Goal: Communication & Community: Ask a question

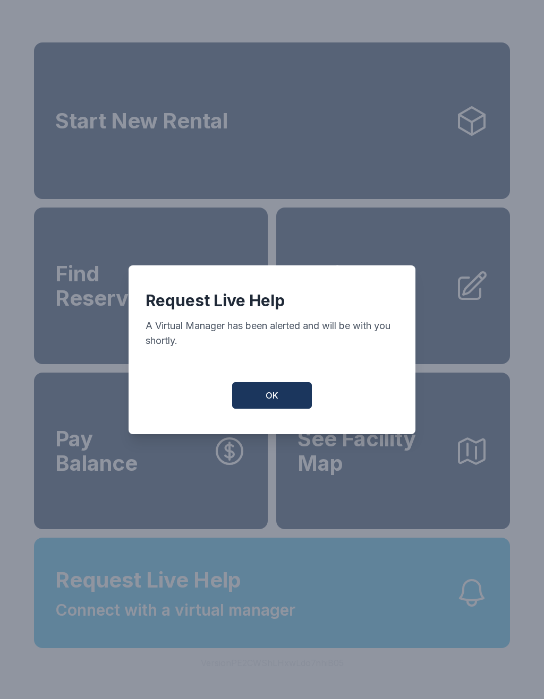
click at [255, 408] on button "OK" at bounding box center [272, 395] width 80 height 27
click at [255, 408] on link "Pay Balance" at bounding box center [151, 451] width 234 height 157
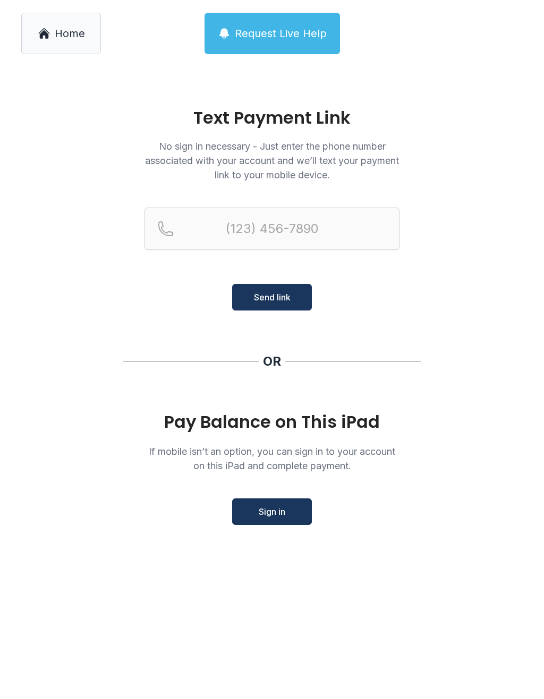
click at [64, 31] on span "Home" at bounding box center [70, 33] width 30 height 15
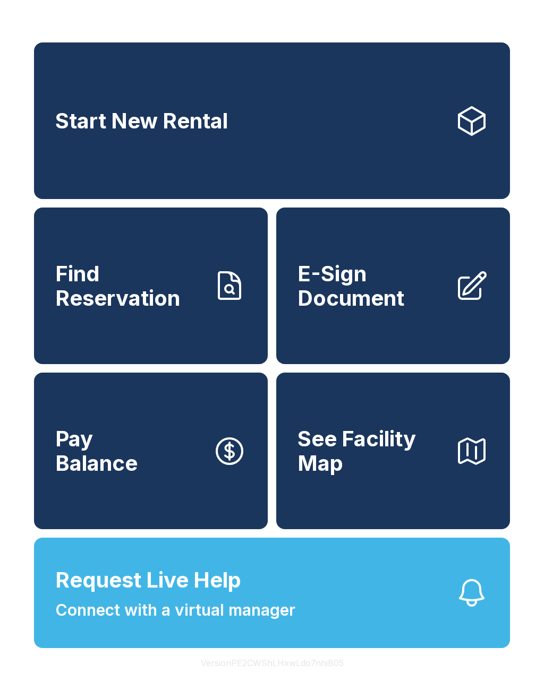
click at [166, 622] on span "Connect with a virtual manager" at bounding box center [175, 610] width 240 height 24
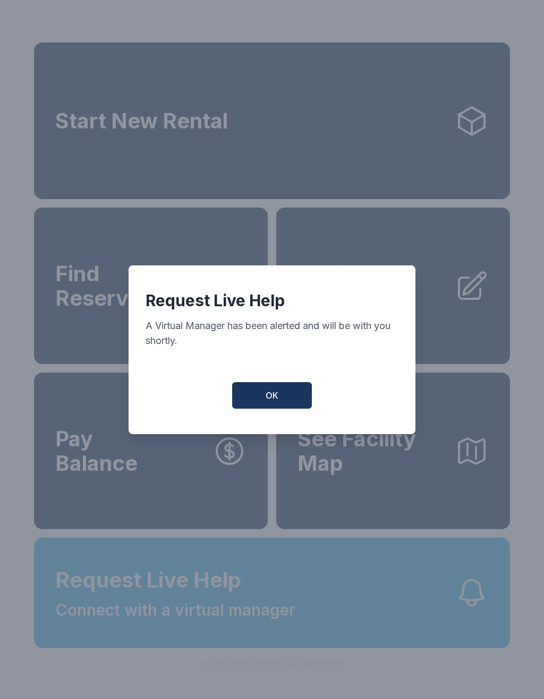
click at [268, 402] on span "OK" at bounding box center [272, 395] width 13 height 13
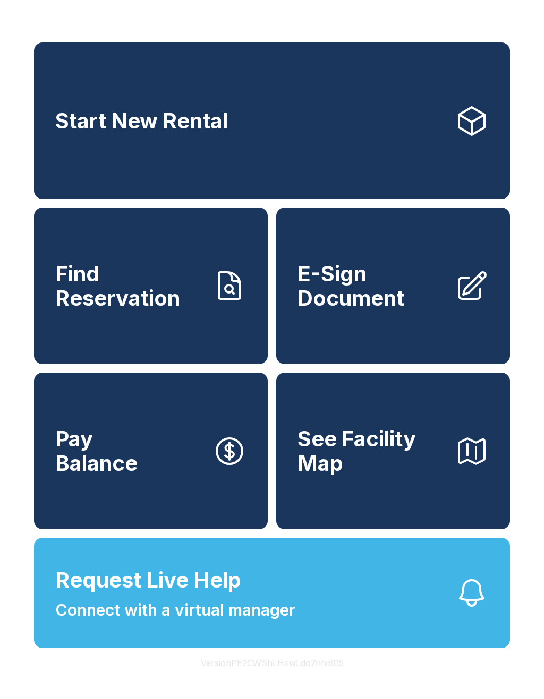
click at [268, 406] on button "OK" at bounding box center [272, 392] width 76 height 25
click at [215, 622] on span "Connect with a virtual manager" at bounding box center [175, 610] width 240 height 24
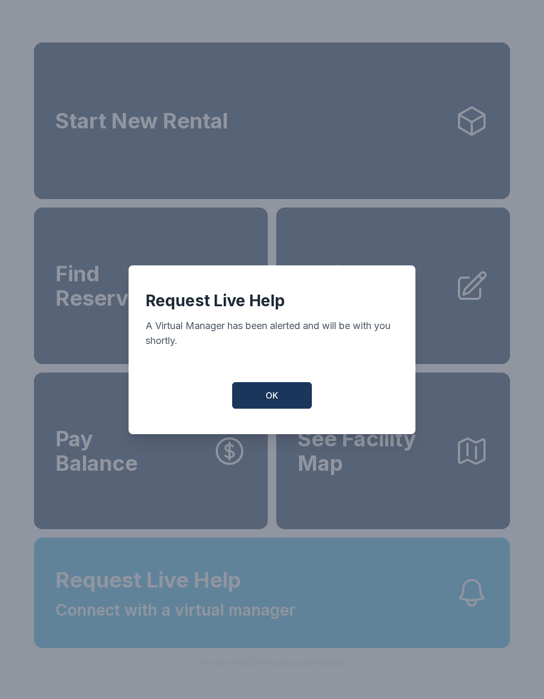
click at [267, 402] on span "OK" at bounding box center [272, 395] width 13 height 13
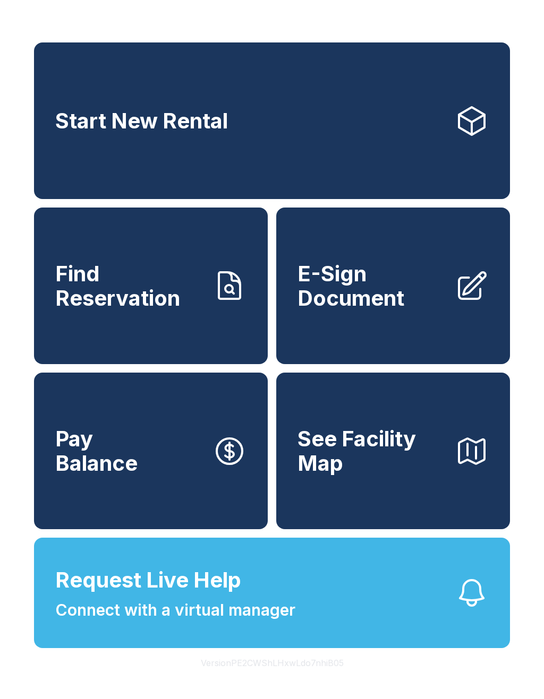
click at [267, 399] on span "OK" at bounding box center [272, 393] width 12 height 12
click at [261, 402] on link "Pay Balance" at bounding box center [151, 451] width 234 height 157
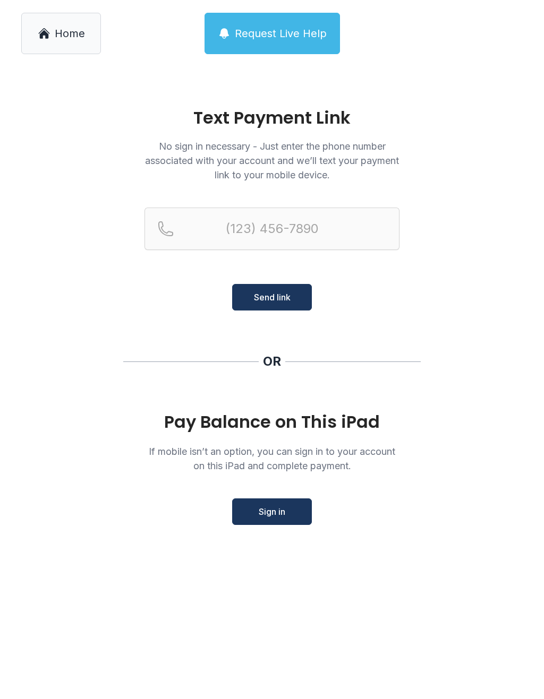
click at [53, 37] on link "Home" at bounding box center [61, 33] width 80 height 41
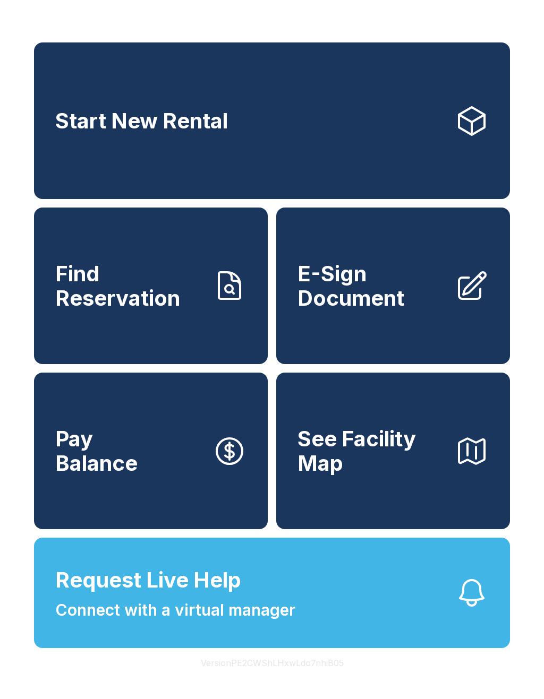
click at [210, 648] on button "Request Live Help Connect with a virtual manager" at bounding box center [272, 593] width 476 height 110
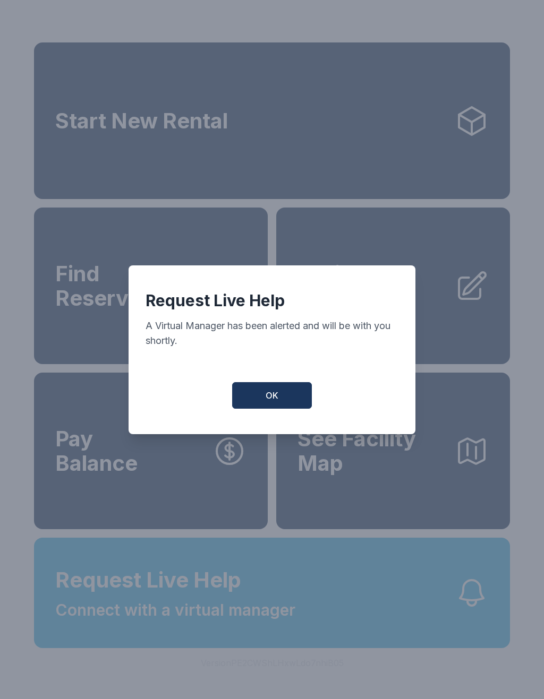
click at [264, 400] on button "OK" at bounding box center [272, 395] width 80 height 27
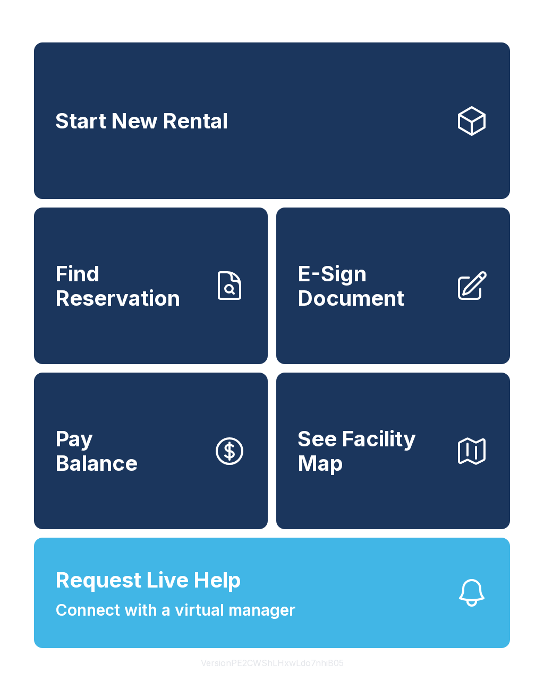
click at [230, 622] on span "Connect with a virtual manager" at bounding box center [175, 610] width 240 height 24
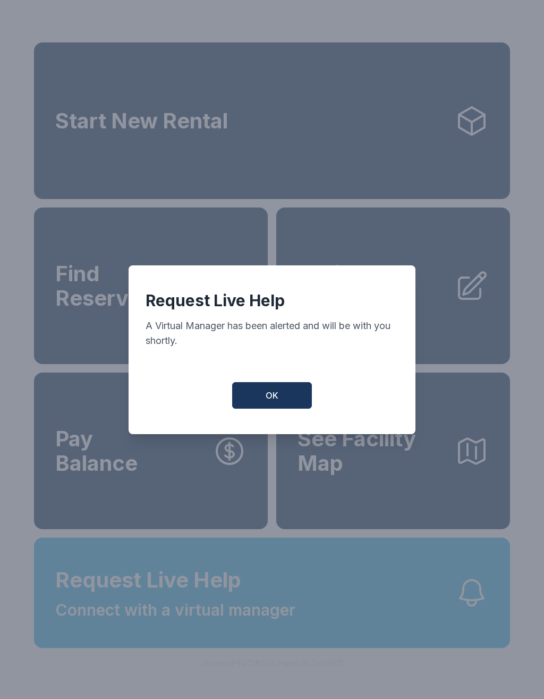
click at [276, 395] on button "OK" at bounding box center [272, 395] width 80 height 27
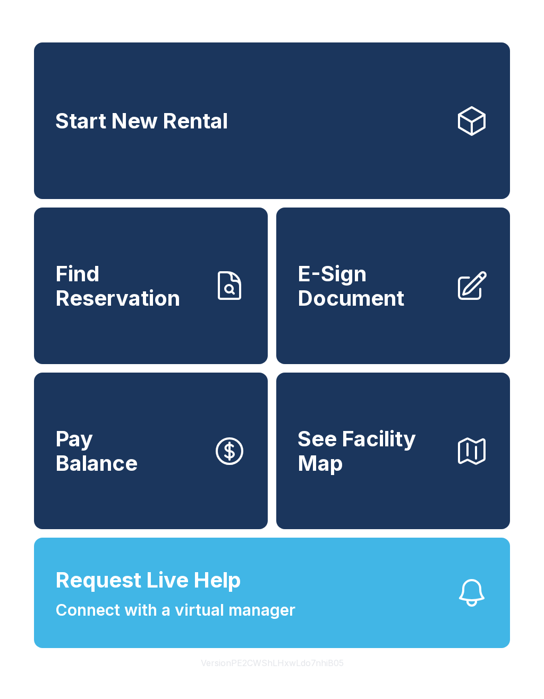
click at [484, 610] on icon "button" at bounding box center [472, 593] width 34 height 34
